Goal: Task Accomplishment & Management: Manage account settings

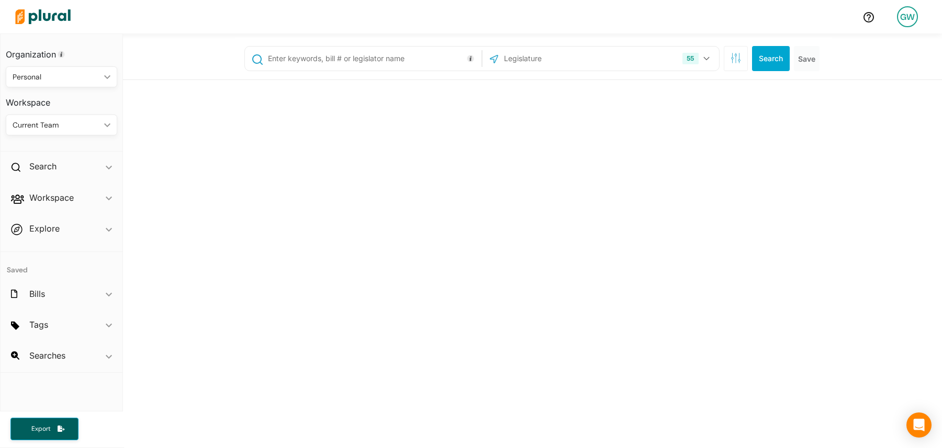
click at [905, 24] on div "GW" at bounding box center [907, 16] width 21 height 21
click at [898, 49] on link "Admin Dashboard" at bounding box center [880, 46] width 92 height 26
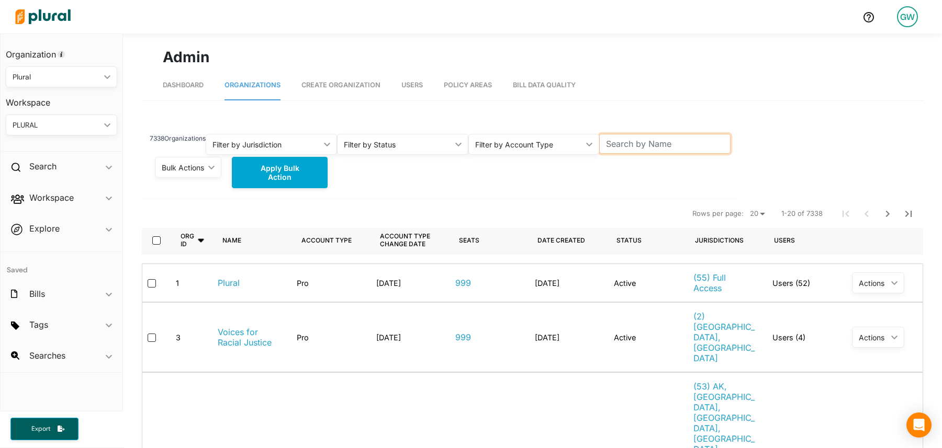
click at [648, 147] on input "text" at bounding box center [664, 144] width 131 height 20
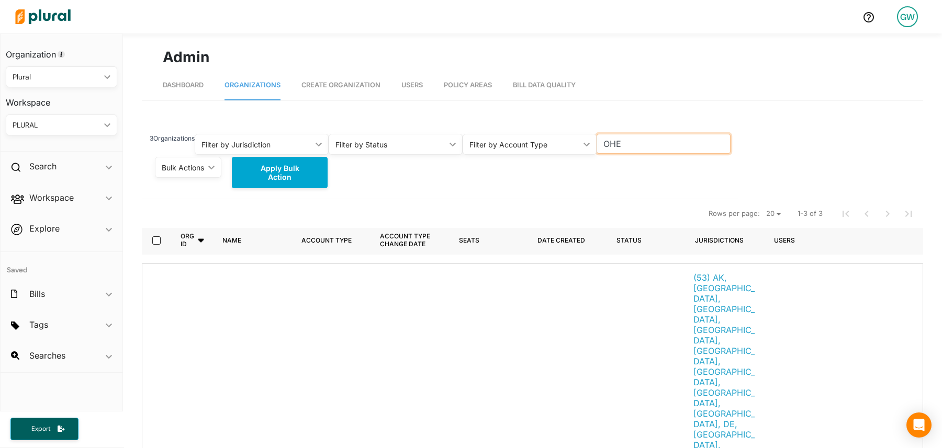
click at [635, 145] on input "OHE" at bounding box center [664, 144] width 134 height 20
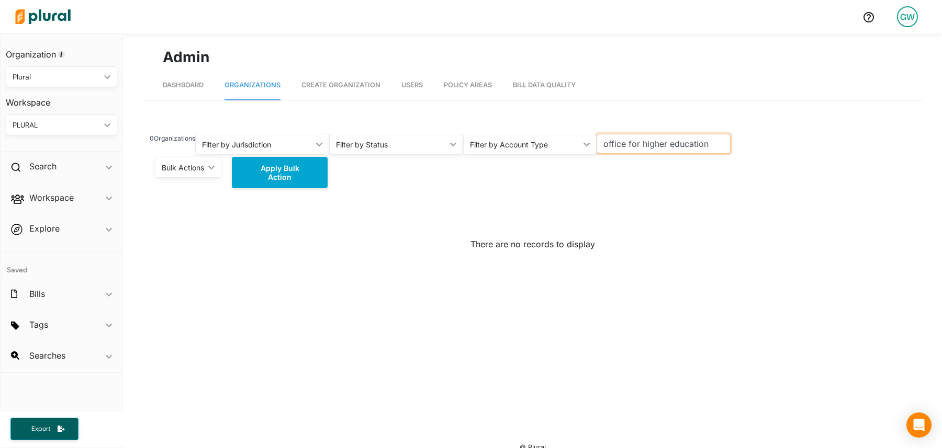
click at [643, 135] on input "office for higher education" at bounding box center [664, 144] width 134 height 20
click at [642, 142] on input "office for higher education" at bounding box center [664, 144] width 134 height 20
click at [638, 144] on input "office for higher education" at bounding box center [664, 144] width 134 height 20
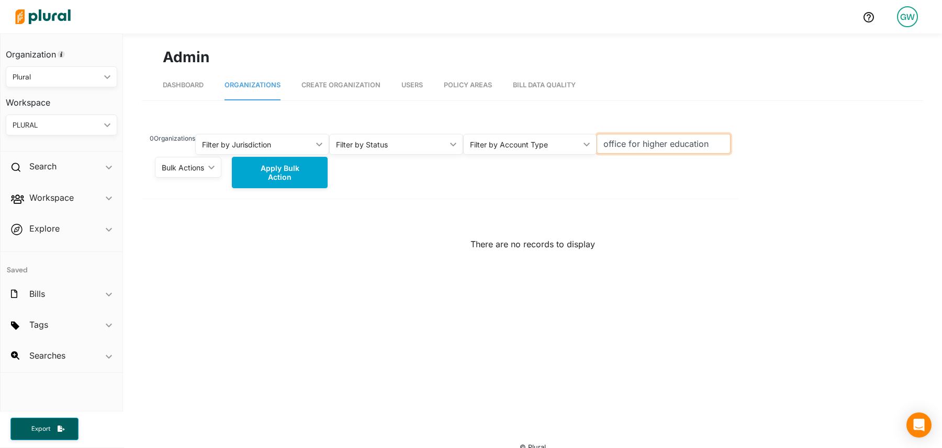
drag, startPoint x: 643, startPoint y: 145, endPoint x: 569, endPoint y: 145, distance: 74.3
click at [569, 145] on div "0 Organizations Filter by Jurisdiction ic_keyboard_arrow_down All [US_STATE] [U…" at bounding box center [440, 137] width 597 height 33
type input "higher education"
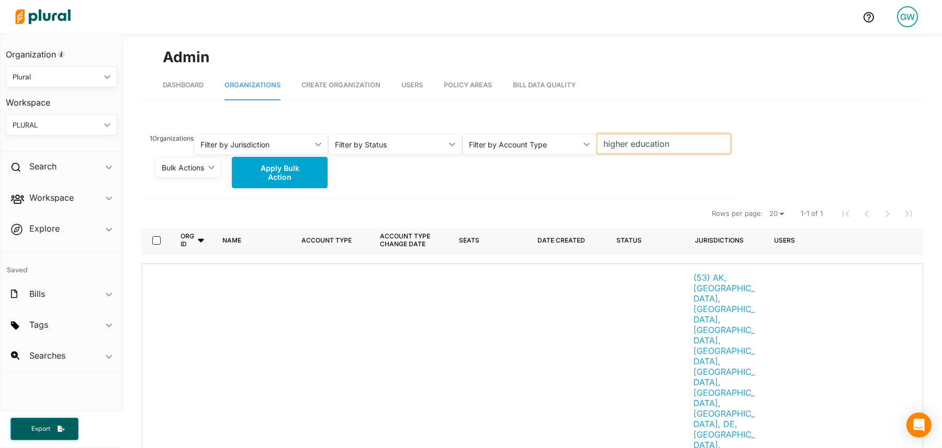
scroll to position [49, 0]
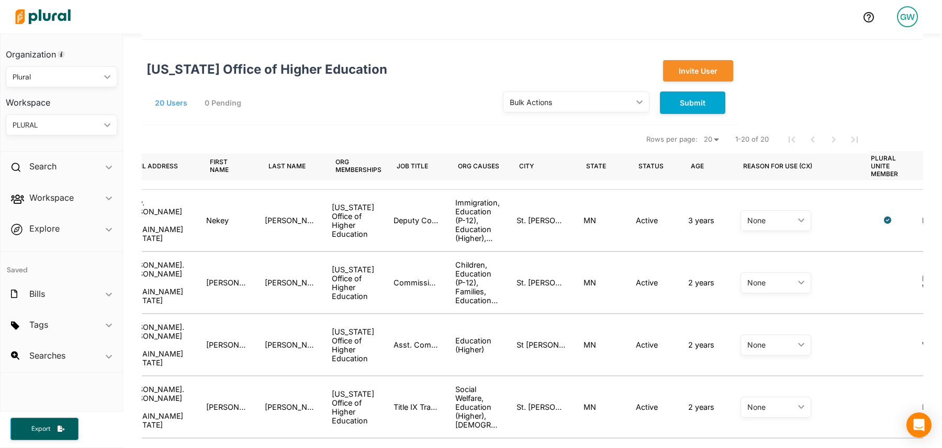
scroll to position [0, 170]
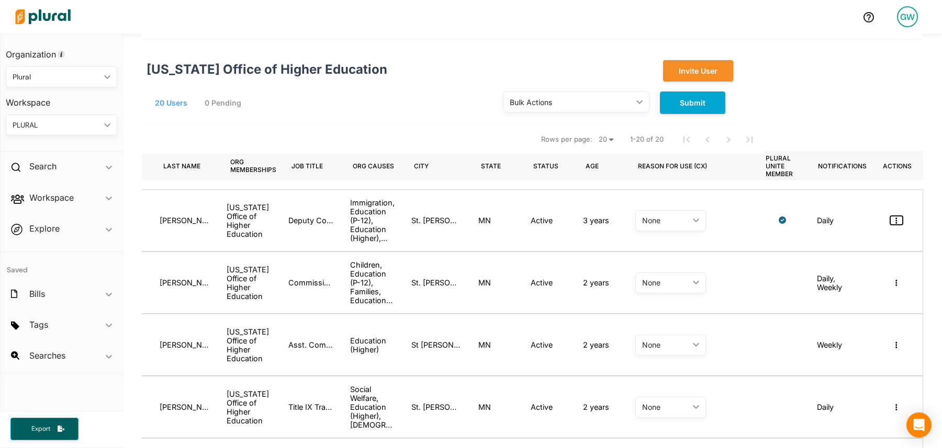
click at [895, 219] on icon "button" at bounding box center [896, 220] width 2 height 7
click at [862, 241] on div "Masquerade as user" at bounding box center [857, 239] width 74 height 9
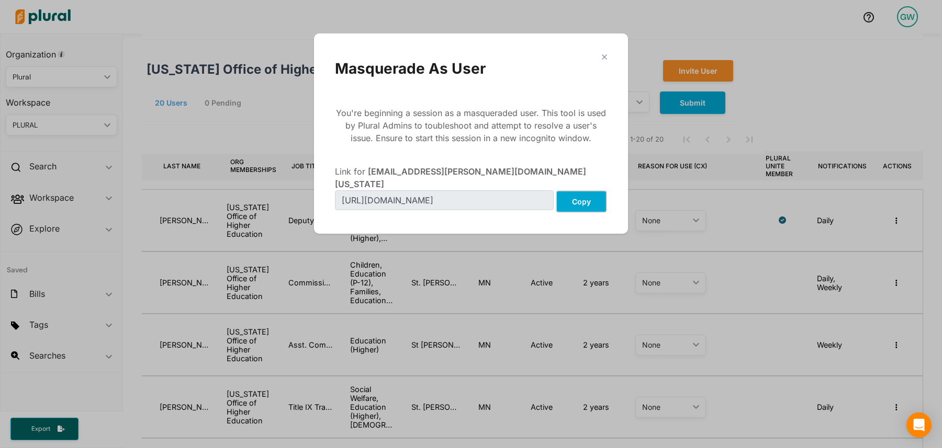
click at [588, 190] on button "Copy" at bounding box center [581, 201] width 51 height 23
click at [593, 58] on div "close" at bounding box center [471, 56] width 272 height 5
click at [599, 58] on div "close" at bounding box center [471, 56] width 272 height 5
click at [608, 58] on div "close Masquerade As User You're beginning a session as a masqueraded user. This…" at bounding box center [470, 134] width 293 height 180
click at [603, 58] on polygon "Modal" at bounding box center [604, 56] width 9 height 9
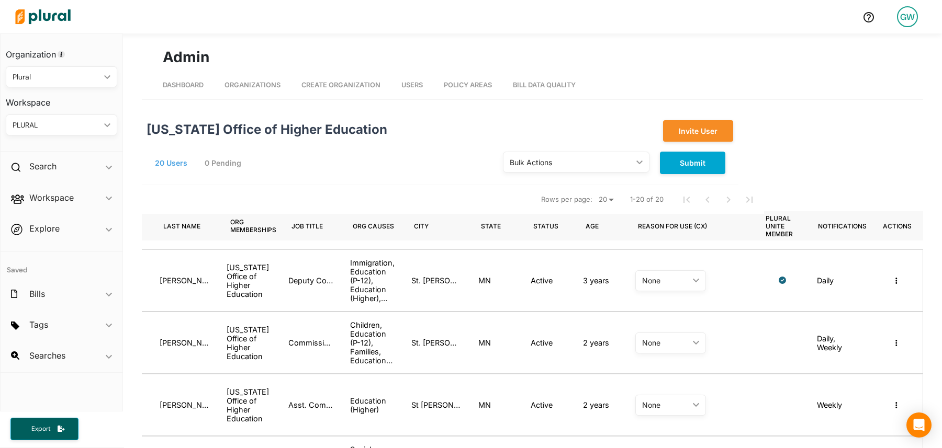
click at [101, 129] on div "PLURAL ic_keyboard_arrow_down" at bounding box center [61, 125] width 111 height 21
click at [236, 180] on div "[US_STATE] Office of Higher Education Invite User 20 Users 0 Pending Bulk Actio…" at bounding box center [440, 152] width 597 height 65
click at [913, 21] on div "GW" at bounding box center [907, 16] width 21 height 21
click at [878, 40] on link "Admin Dashboard" at bounding box center [880, 46] width 92 height 26
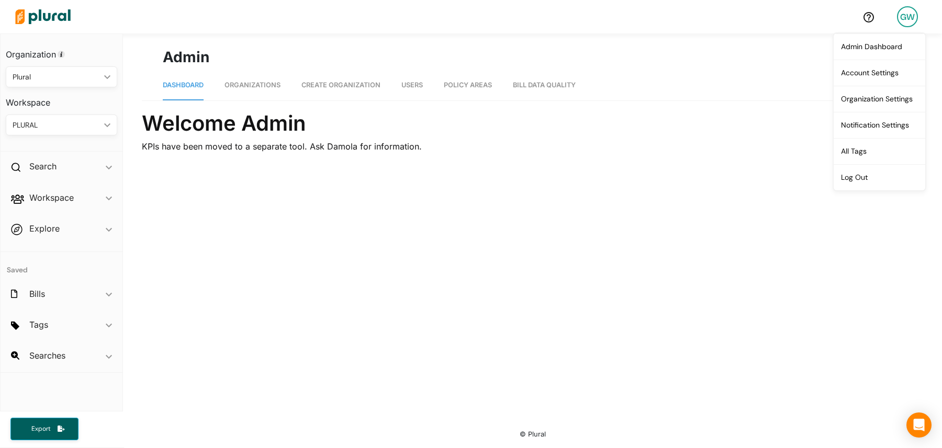
click at [553, 117] on h1 "Welcome Admin" at bounding box center [532, 123] width 781 height 25
click at [889, 49] on h1 "Admin" at bounding box center [532, 57] width 739 height 22
click at [907, 23] on div "GW" at bounding box center [907, 16] width 21 height 21
click at [868, 166] on link "Log Out" at bounding box center [880, 177] width 92 height 26
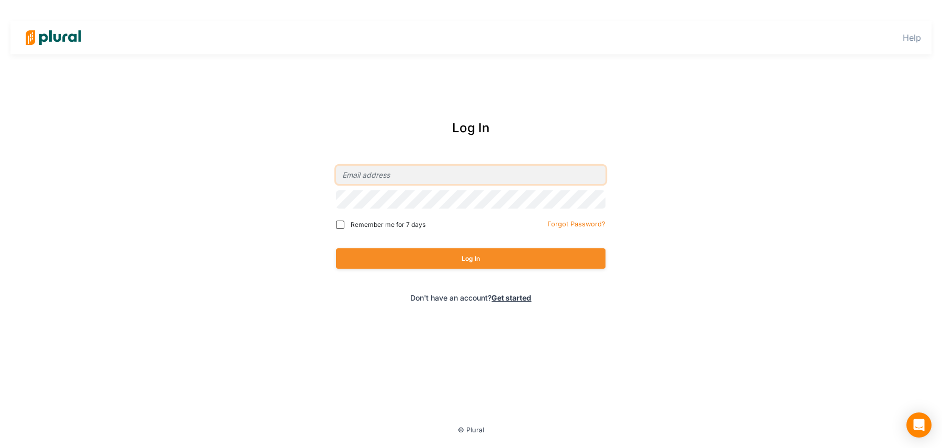
click at [400, 176] on input "email" at bounding box center [471, 175] width 270 height 18
type input "[PERSON_NAME][EMAIL_ADDRESS][DOMAIN_NAME]"
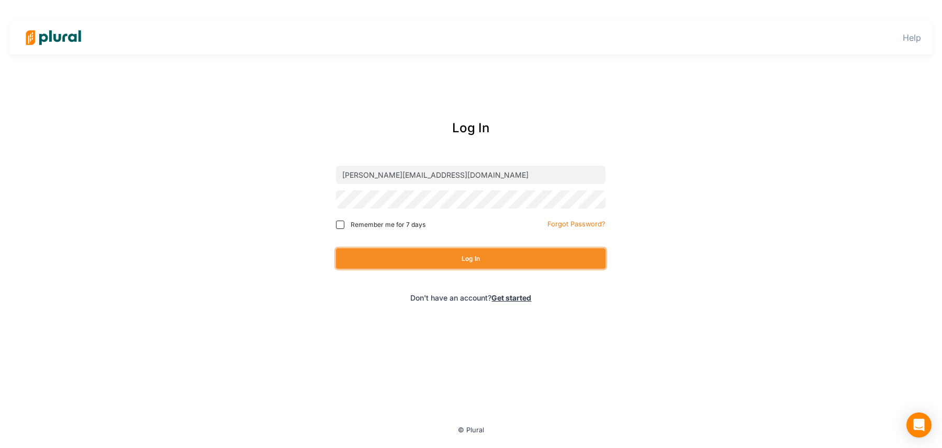
click at [372, 255] on button "Log In" at bounding box center [471, 259] width 270 height 20
